Goal: Check status: Check status

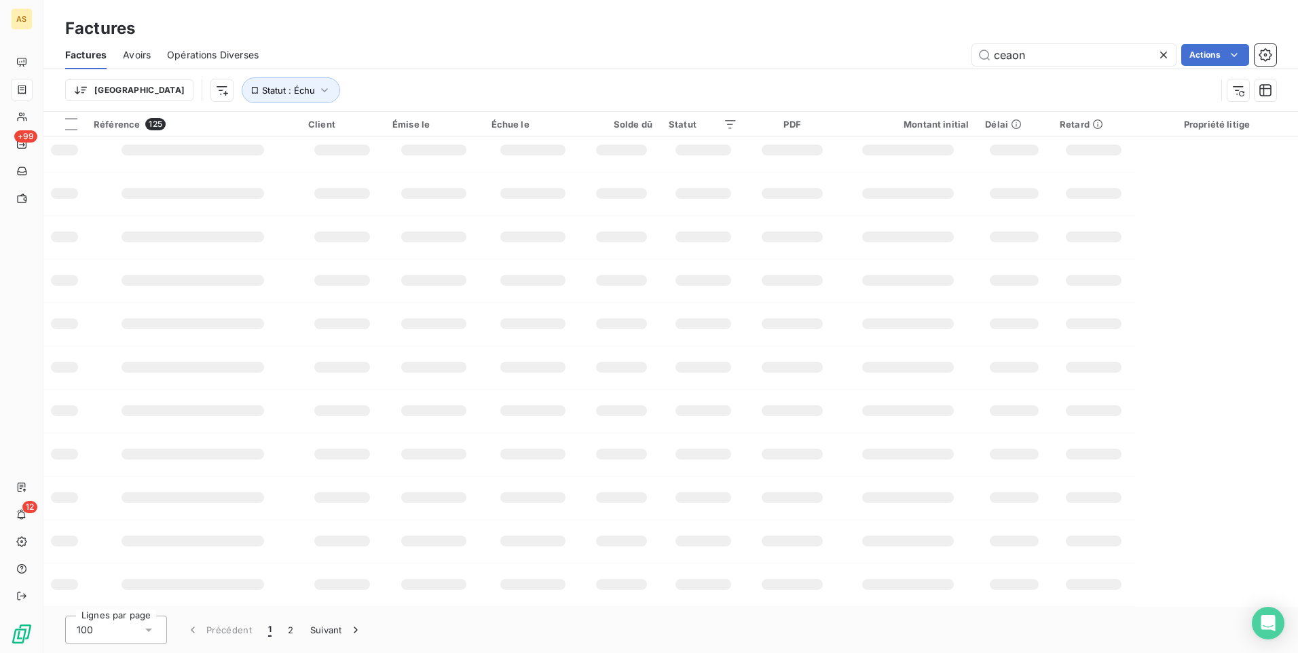
scroll to position [182, 0]
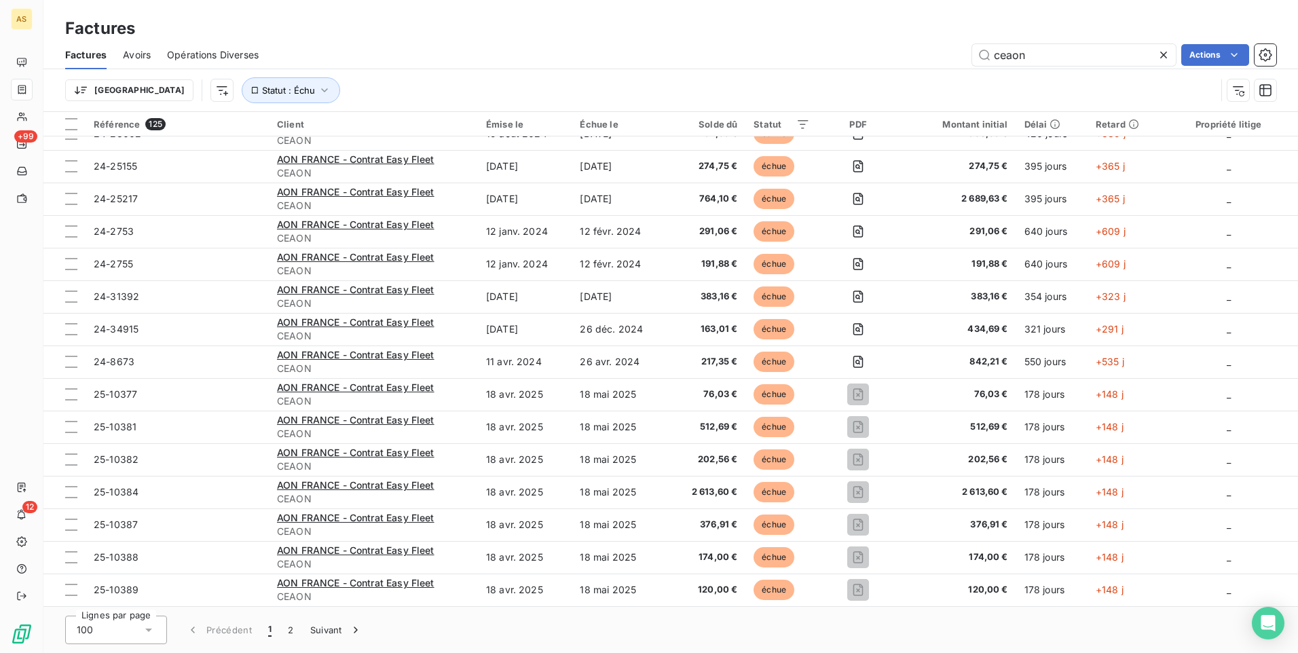
type input "22-7211"
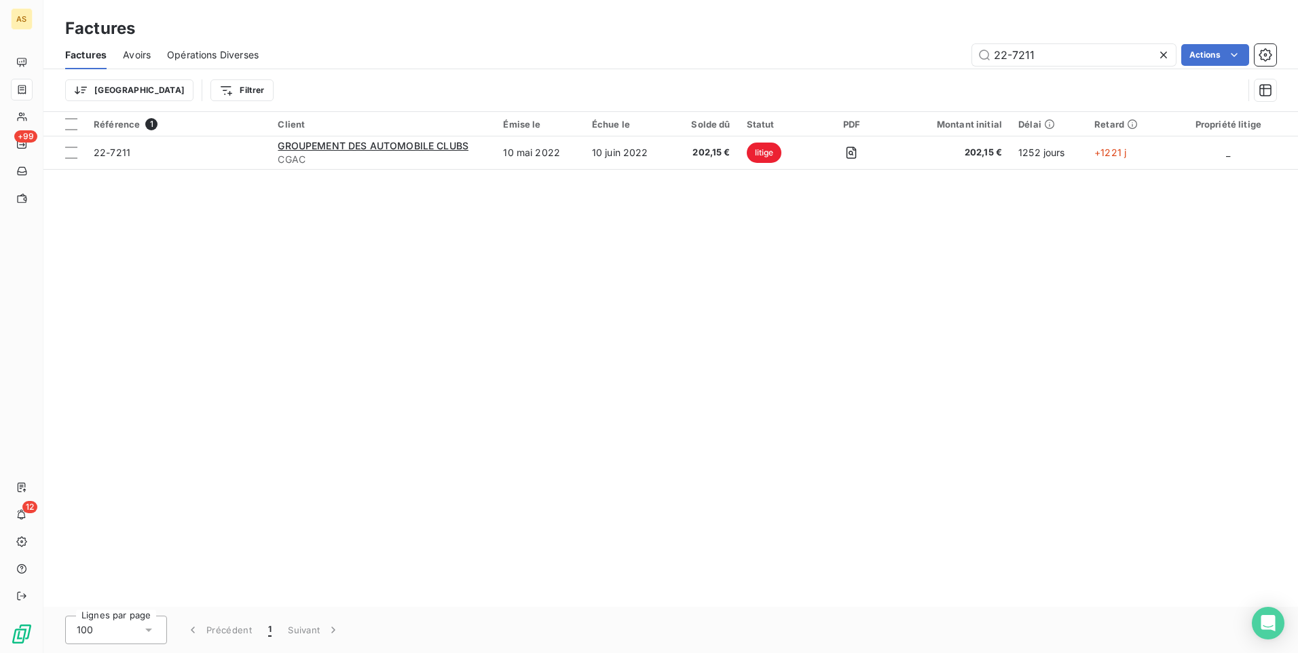
click at [401, 320] on div "Référence 1 Client Émise le Échue le Solde dû Statut PDF Montant initial Délai …" at bounding box center [670, 359] width 1255 height 495
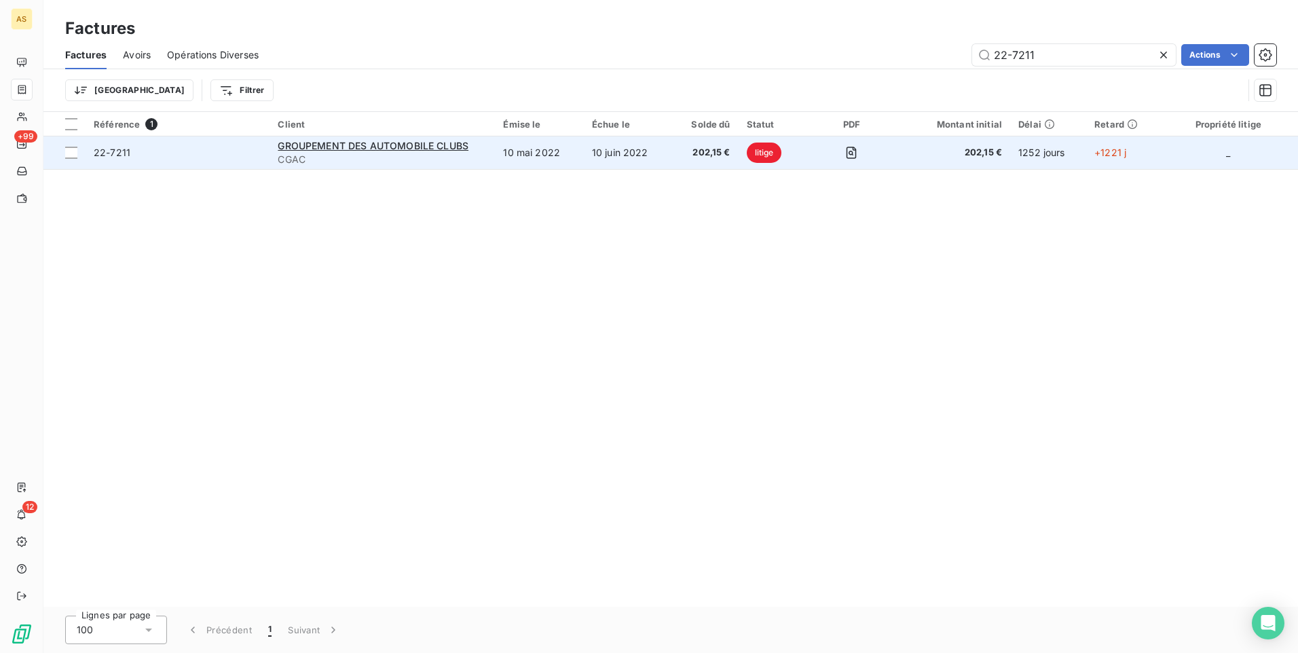
click at [513, 151] on td "10 mai 2022" at bounding box center [539, 152] width 88 height 33
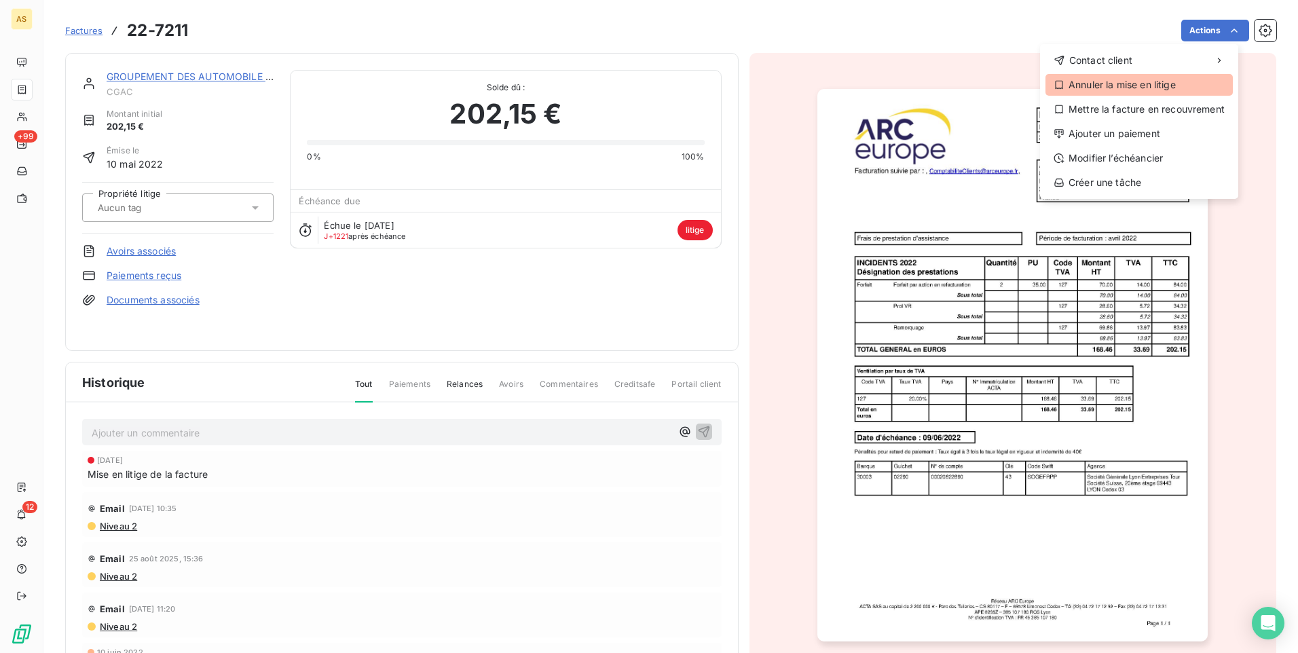
click at [1124, 89] on div "Annuler la mise en litige" at bounding box center [1138, 85] width 187 height 22
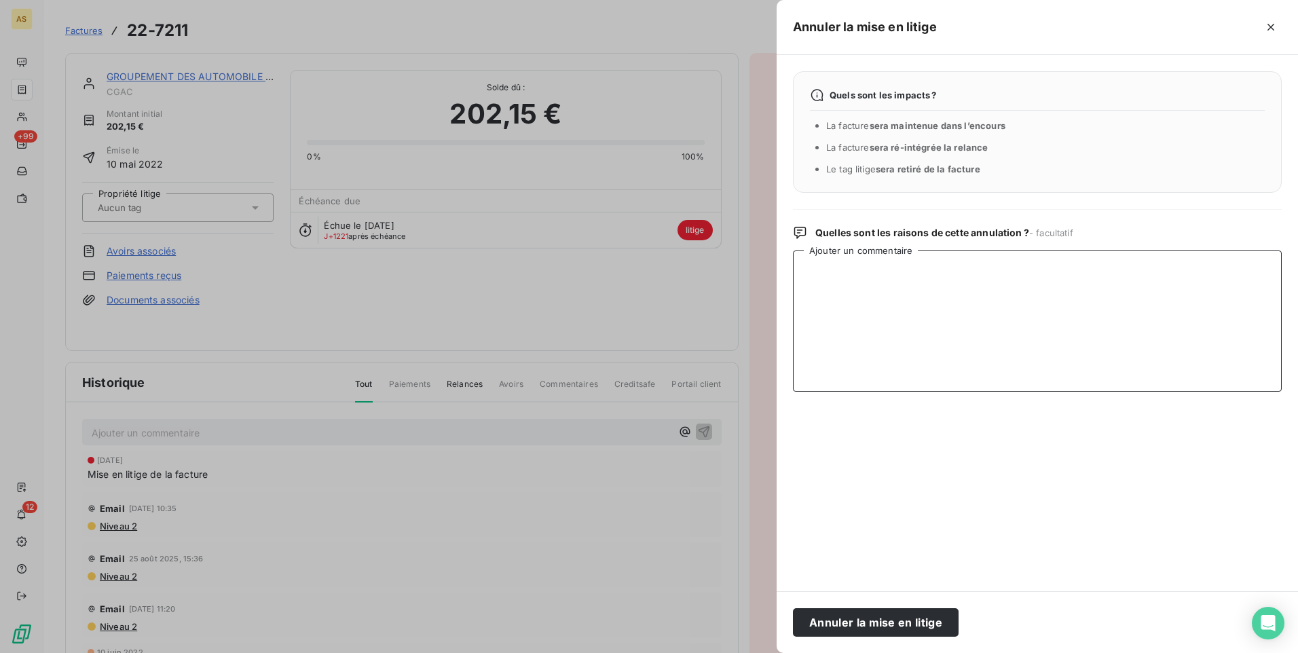
click at [909, 303] on textarea "Ajouter un commentaire" at bounding box center [1037, 320] width 489 height 141
type textarea "a"
click at [891, 274] on textarea "Avoir réalisé sur undoosier" at bounding box center [1037, 320] width 489 height 141
click at [908, 268] on textarea "Avoir réalisé sur un doosier" at bounding box center [1037, 320] width 489 height 141
click at [967, 280] on textarea "Avoir réalisé sur un dossier" at bounding box center [1037, 320] width 489 height 141
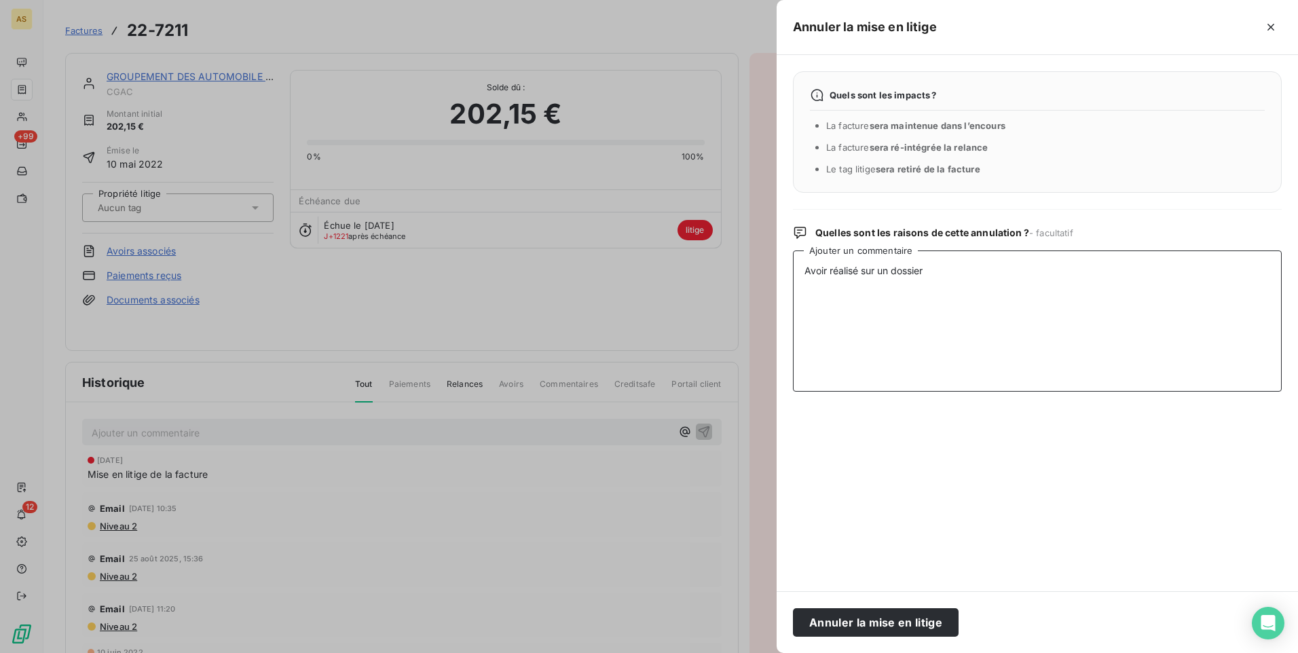
click at [1010, 272] on textarea "Avoir réalisé sur un dossier" at bounding box center [1037, 320] width 489 height 141
drag, startPoint x: 1094, startPoint y: 369, endPoint x: 1122, endPoint y: 326, distance: 51.4
click at [1093, 369] on textarea "Avoir réalisé sur un dossier - Reste ARC6013100 à régler" at bounding box center [1037, 320] width 489 height 141
click at [1019, 297] on textarea "Avoir réalisé sur un dossier - Reste ARC6013100 à régler" at bounding box center [1037, 320] width 489 height 141
drag, startPoint x: 1020, startPoint y: 268, endPoint x: 984, endPoint y: 267, distance: 35.3
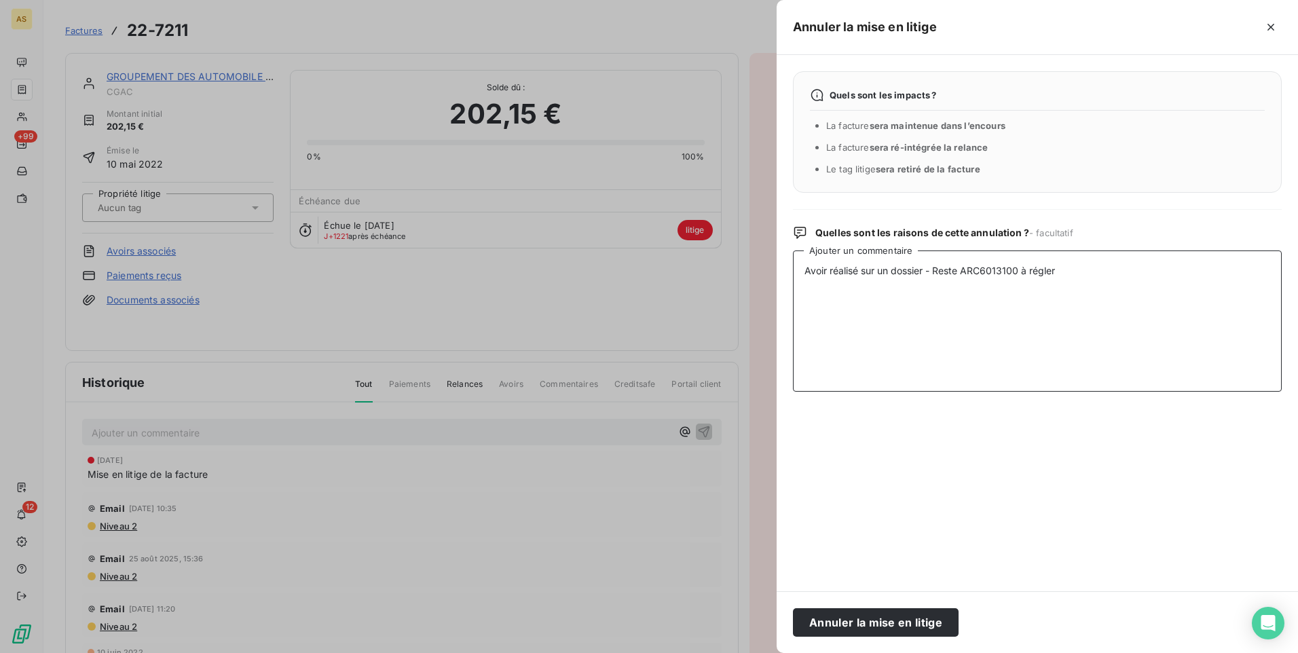
click at [984, 267] on textarea "Avoir réalisé sur un dossier - Reste ARC6013100 à régler" at bounding box center [1037, 320] width 489 height 141
type textarea "Avoir réalisé sur un dossier - Reste ARC6013100 à régler"
click at [897, 621] on button "Annuler la mise en litige" at bounding box center [876, 622] width 166 height 29
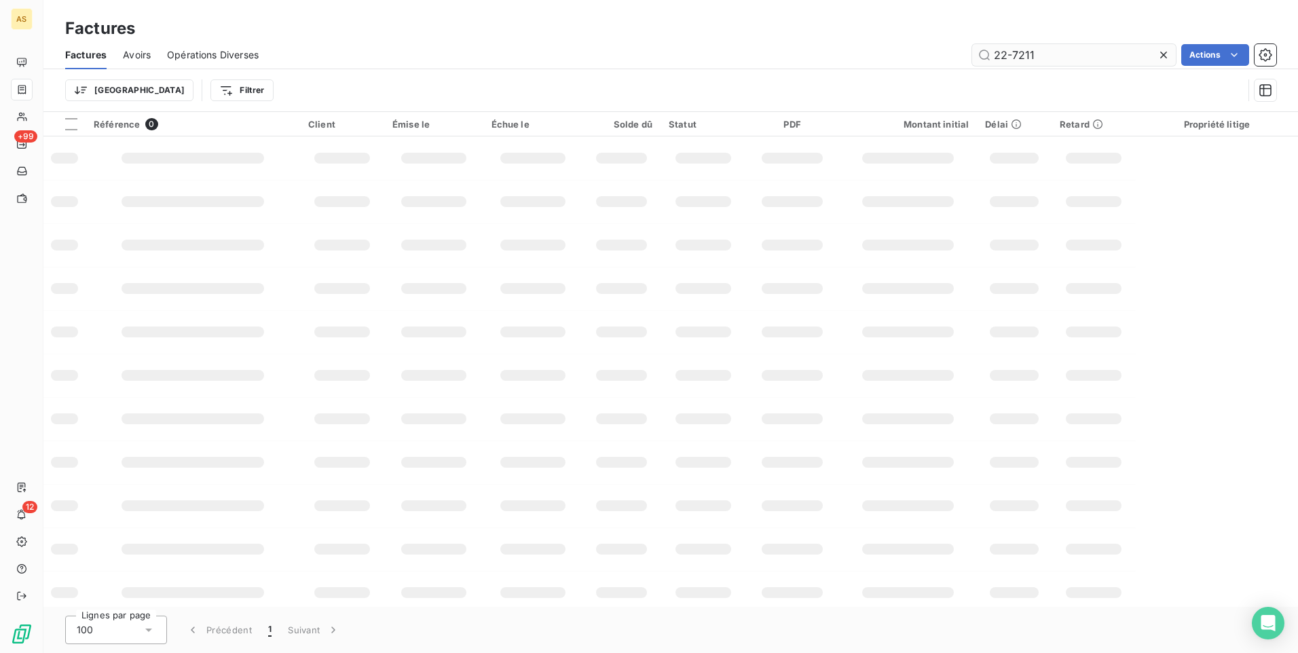
drag, startPoint x: 1061, startPoint y: 50, endPoint x: 972, endPoint y: 52, distance: 89.0
click at [972, 52] on input "22-7211" at bounding box center [1074, 55] width 204 height 22
type input "aiguillon"
click at [886, 538] on td at bounding box center [908, 548] width 138 height 43
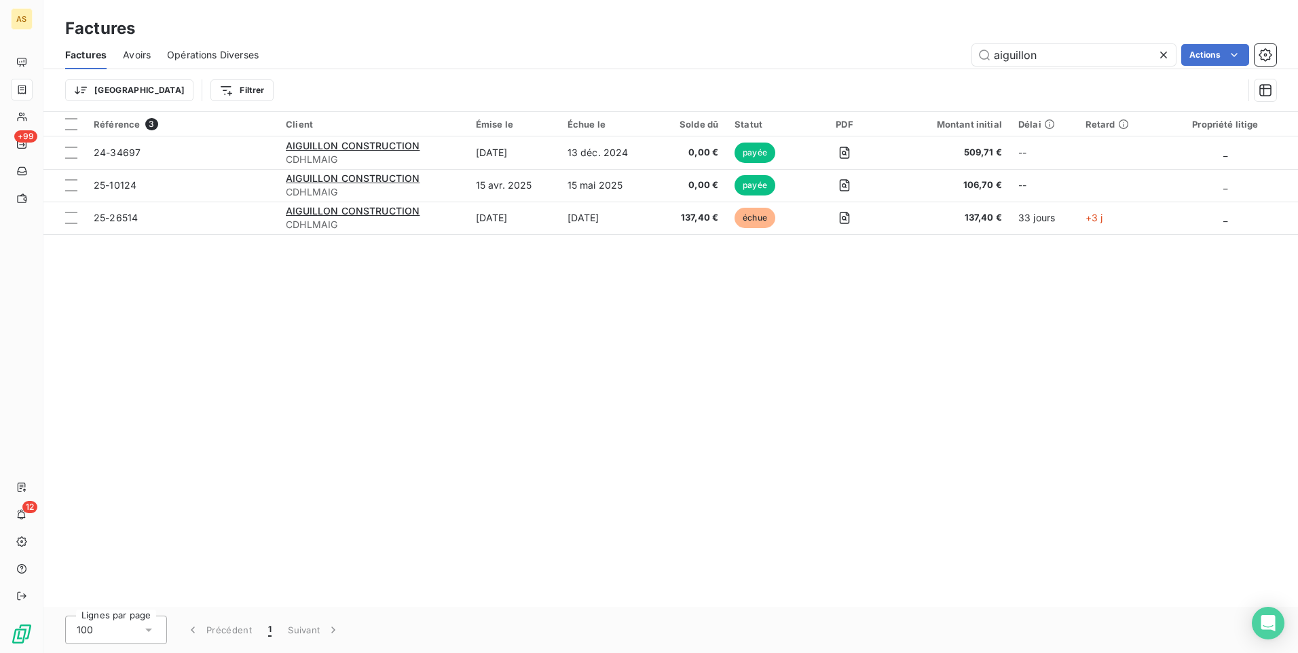
drag, startPoint x: 746, startPoint y: 523, endPoint x: 747, endPoint y: 485, distance: 38.0
click at [746, 523] on div "Référence 3 Client Émise le Échue le Solde dû Statut PDF Montant initial Délai …" at bounding box center [670, 359] width 1255 height 495
click at [861, 464] on div "Référence 3 Client Émise le Échue le Solde dû Statut PDF Montant initial Délai …" at bounding box center [670, 359] width 1255 height 495
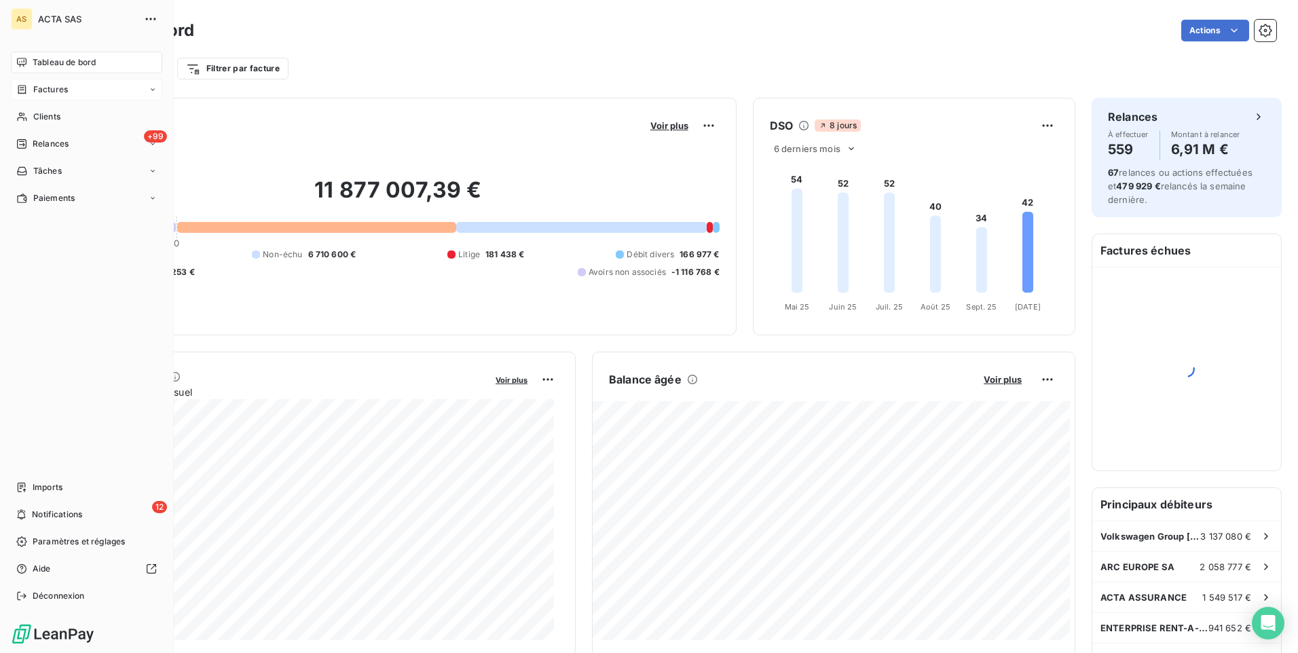
click at [20, 91] on icon at bounding box center [22, 89] width 12 height 11
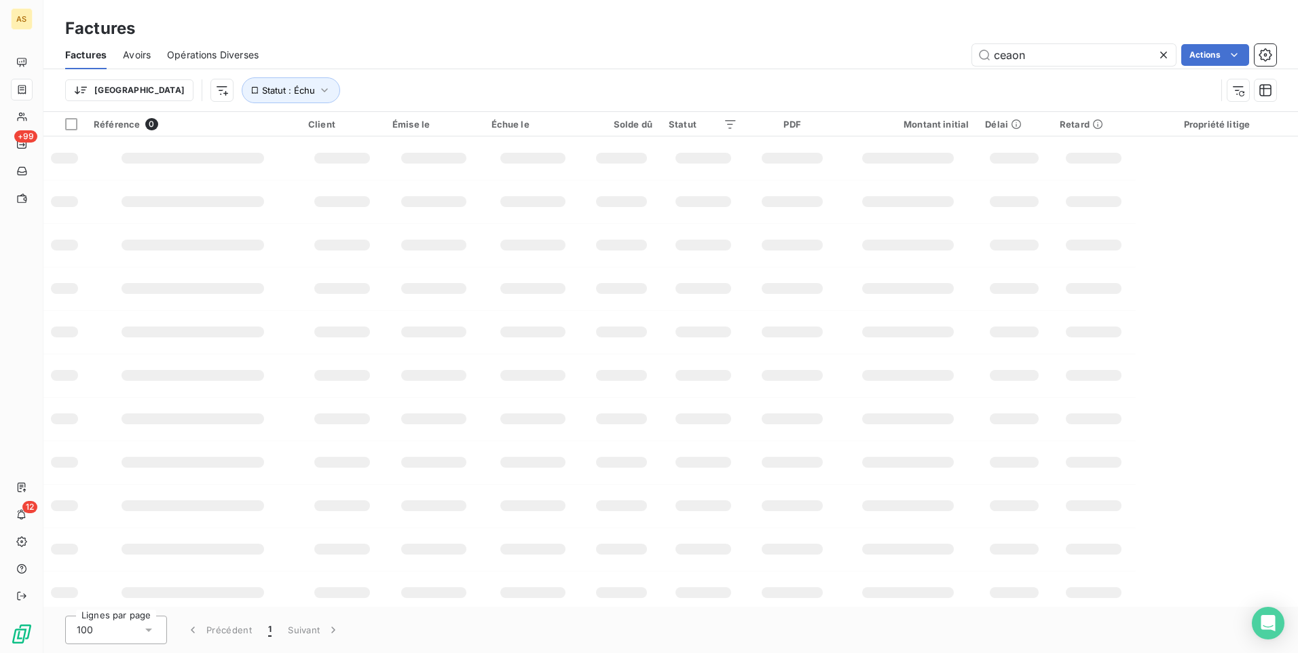
drag, startPoint x: 1052, startPoint y: 52, endPoint x: 926, endPoint y: 56, distance: 125.7
click at [926, 56] on div "ceaon Actions" at bounding box center [775, 55] width 1001 height 22
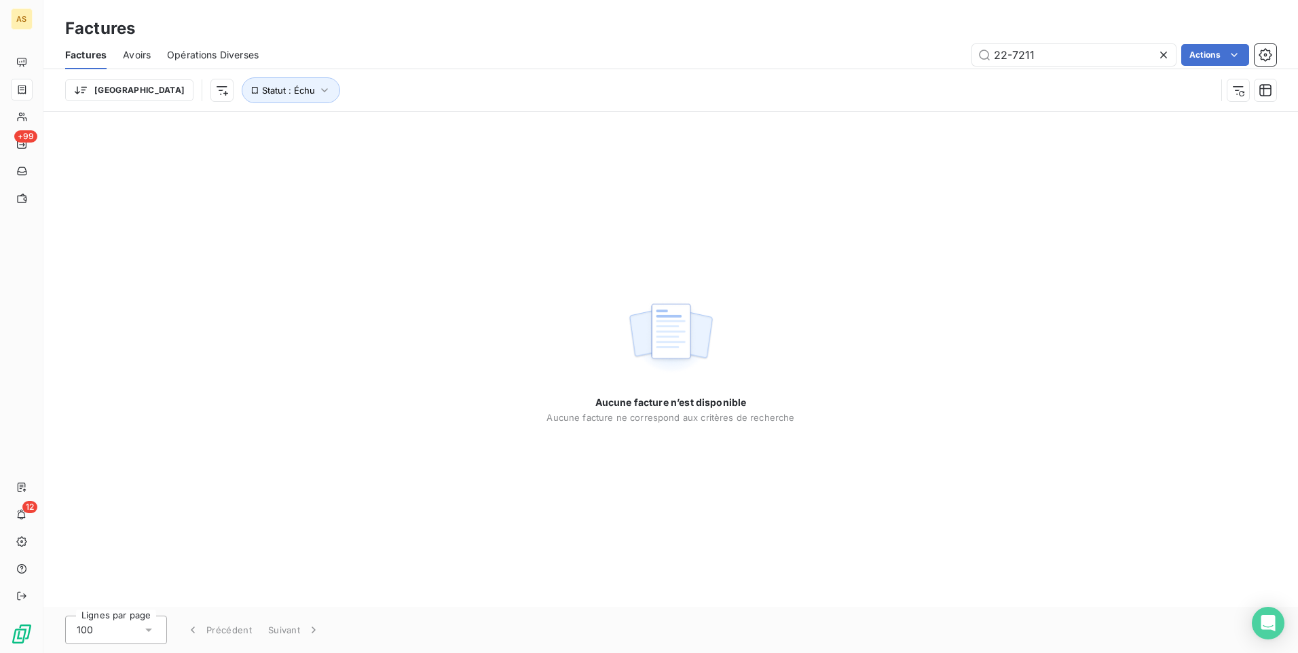
type input "22-7211"
click at [878, 221] on div "Aucune facture n’est disponible Aucune facture ne correspond aux critères de re…" at bounding box center [670, 359] width 1255 height 495
click at [318, 88] on icon "button" at bounding box center [325, 90] width 14 height 14
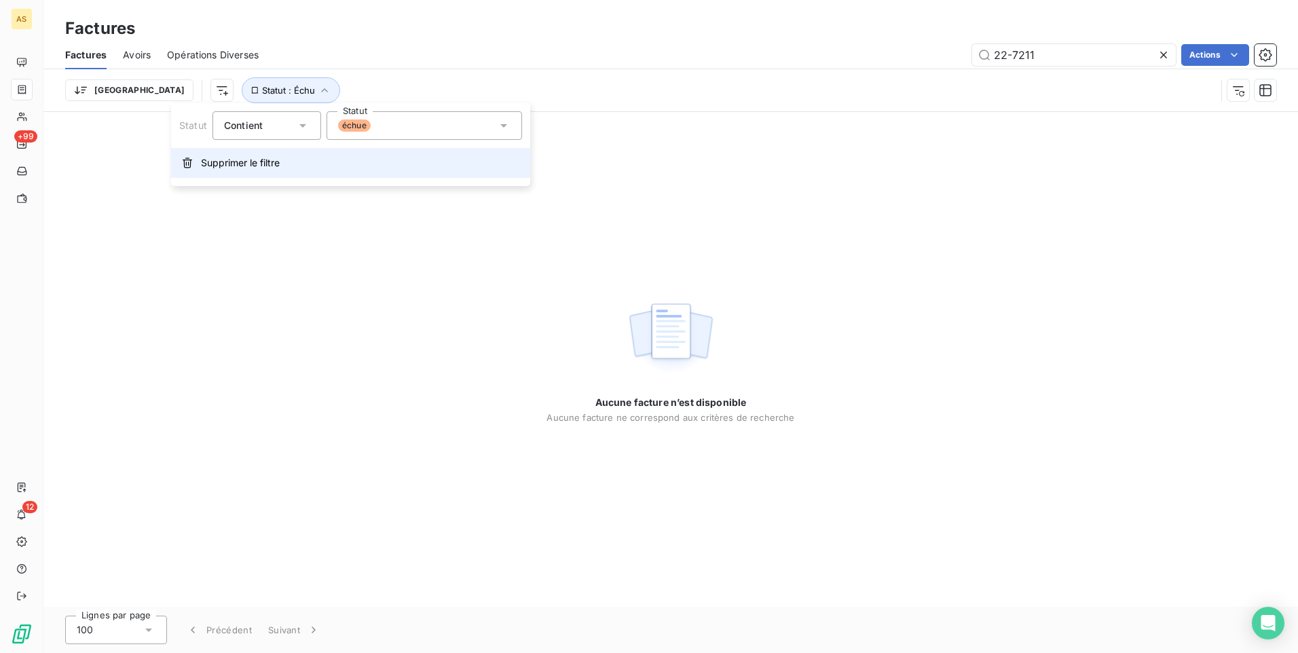
click at [253, 159] on span "Supprimer le filtre" at bounding box center [240, 163] width 79 height 14
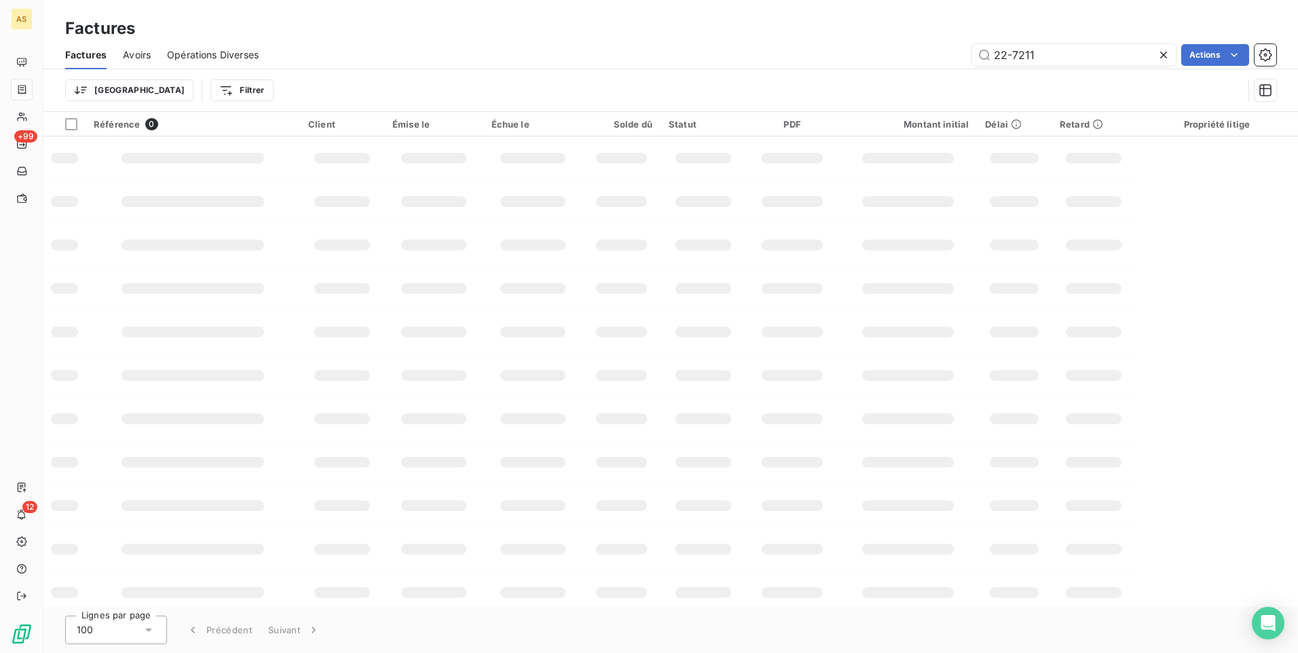
click at [240, 90] on div "Trier Filtrer" at bounding box center [654, 90] width 1178 height 26
click at [1060, 75] on div "Trier Filtrer" at bounding box center [670, 90] width 1211 height 42
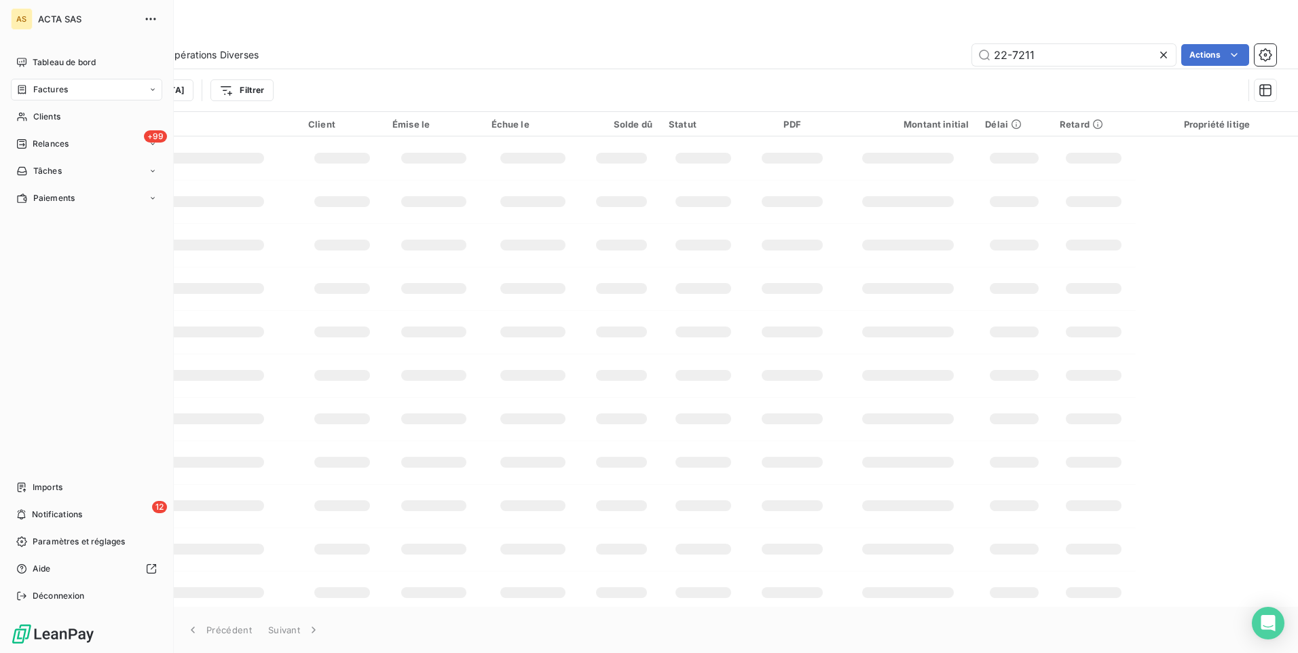
click at [69, 88] on div "Factures" at bounding box center [86, 90] width 151 height 22
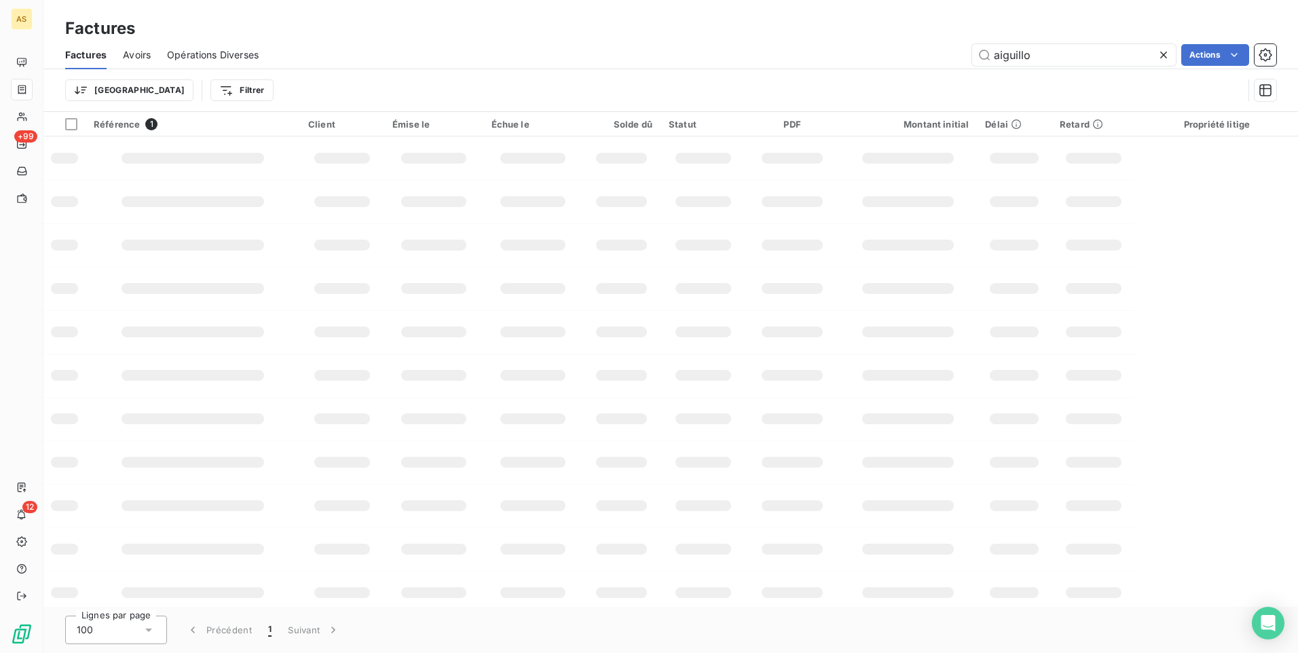
type input "aiguillon"
